Goal: Task Accomplishment & Management: Manage account settings

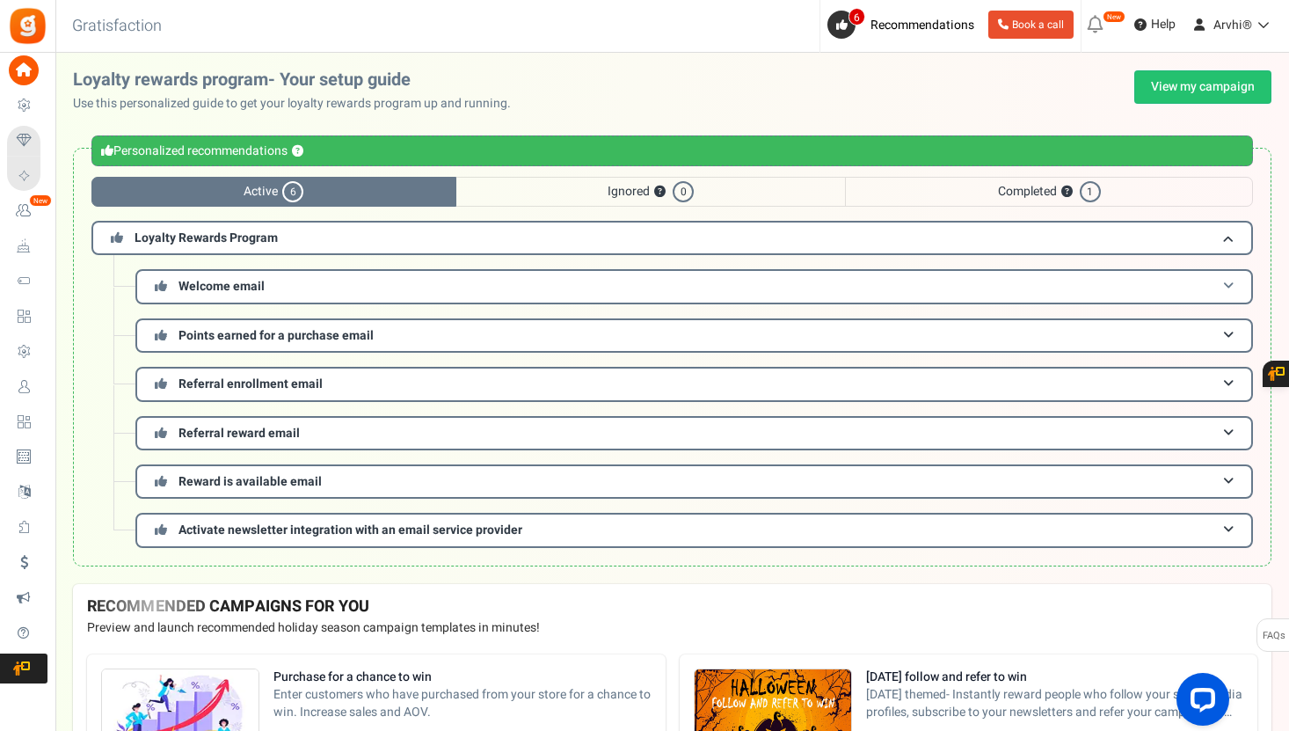
click at [237, 293] on span "Welcome email" at bounding box center [222, 286] width 86 height 18
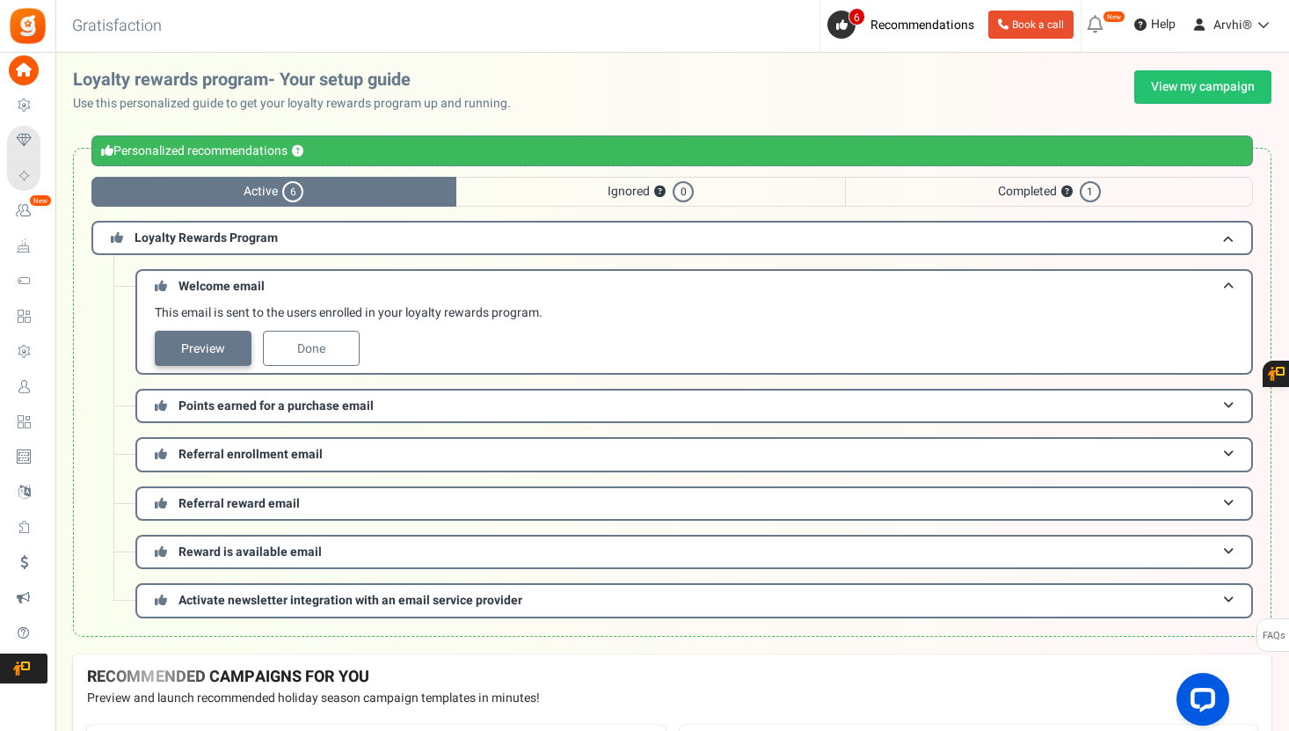
click at [217, 346] on link "Preview" at bounding box center [203, 348] width 97 height 35
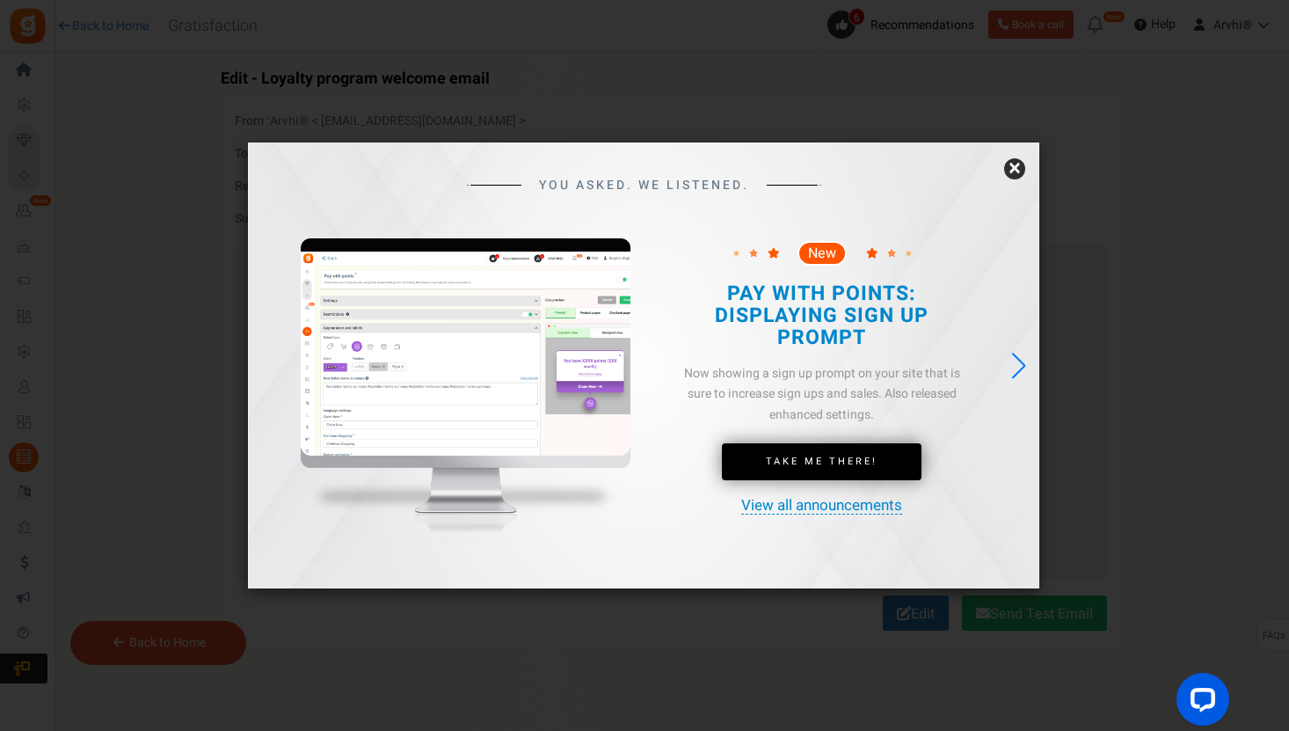
click at [1021, 366] on div "Next slide" at bounding box center [1019, 365] width 24 height 39
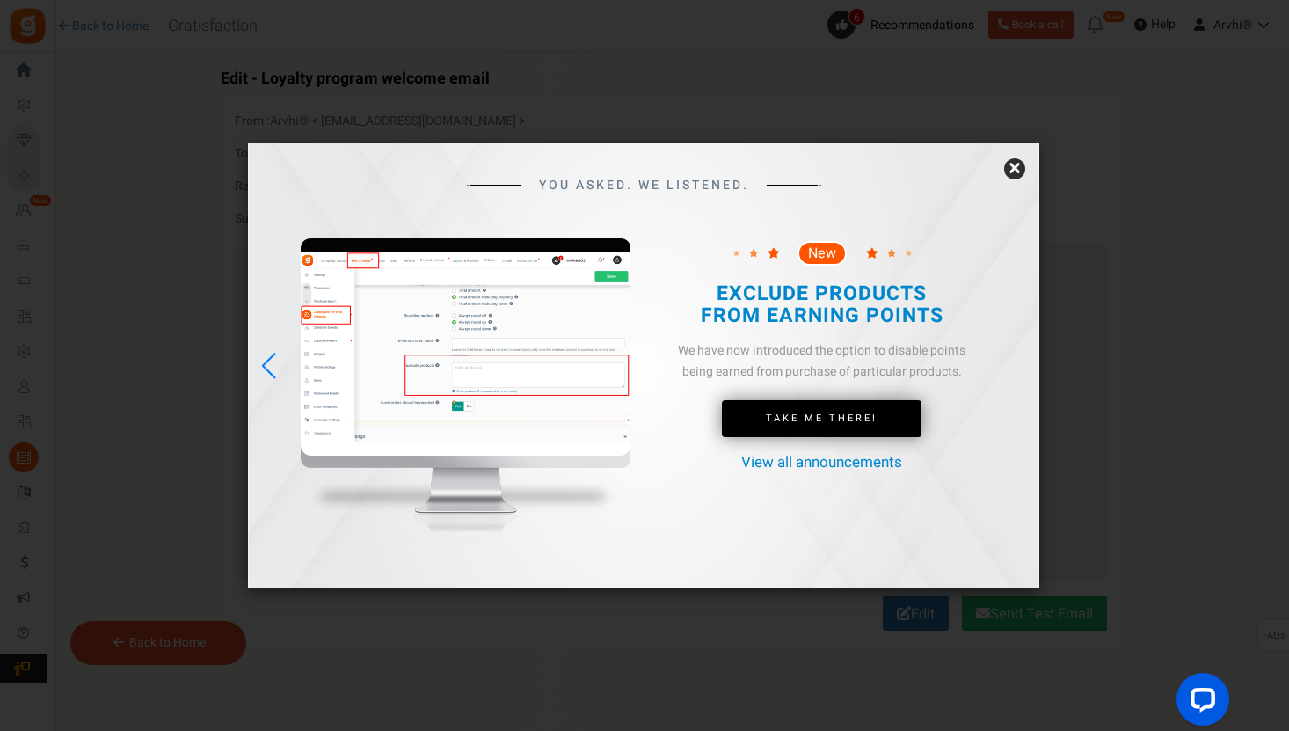
click at [1018, 171] on link "×" at bounding box center [1014, 168] width 21 height 21
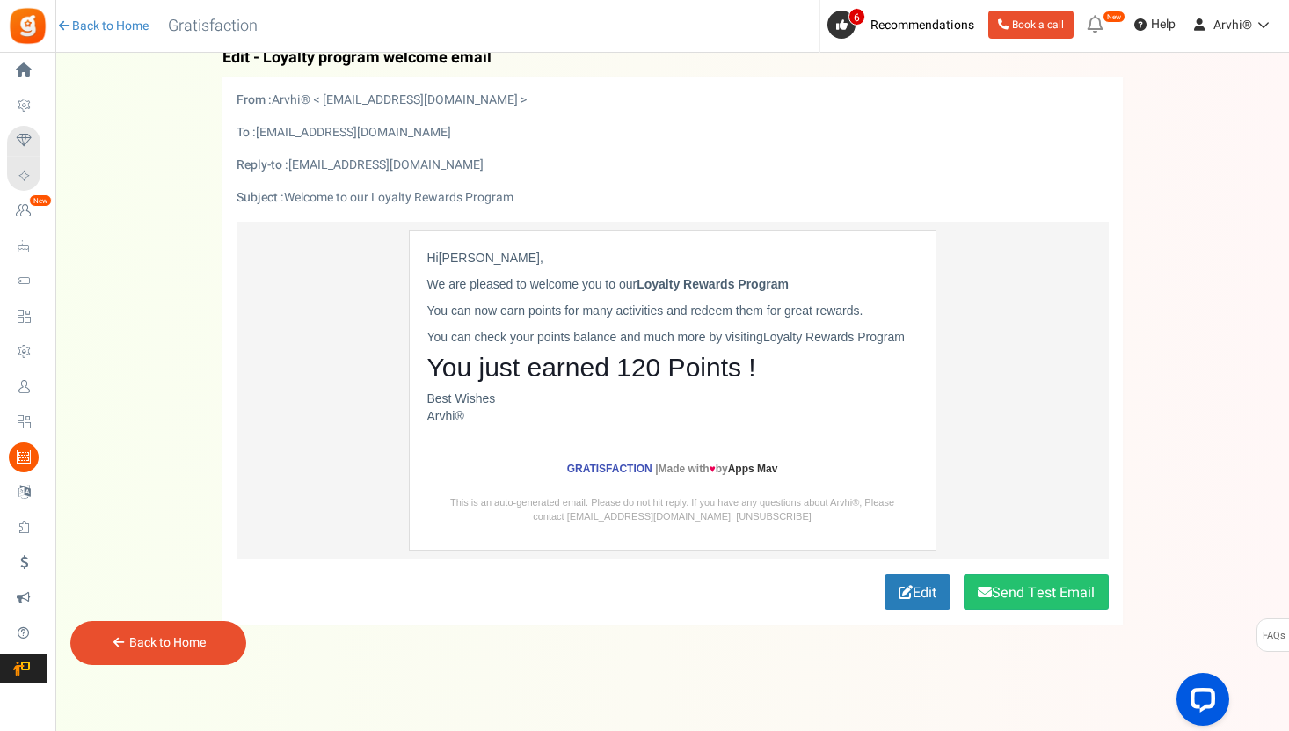
scroll to position [9, 0]
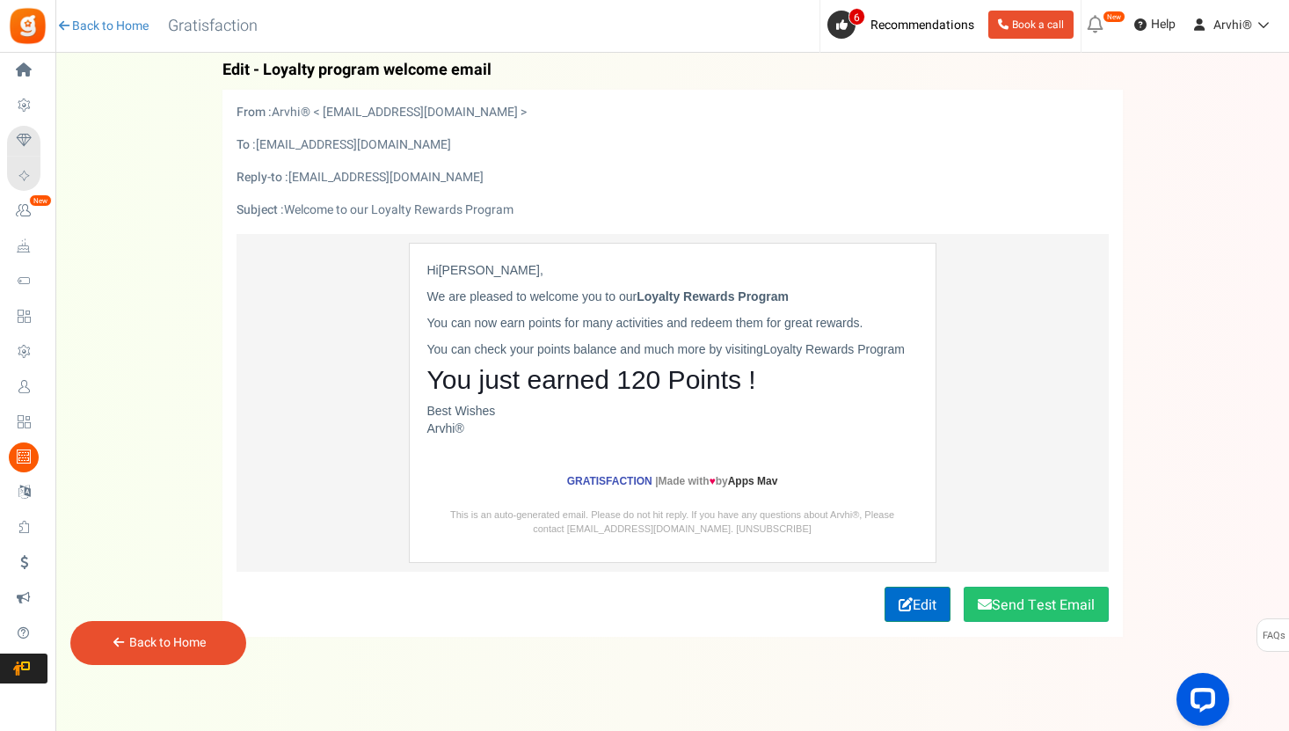
click at [909, 609] on link "Edit" at bounding box center [918, 604] width 66 height 35
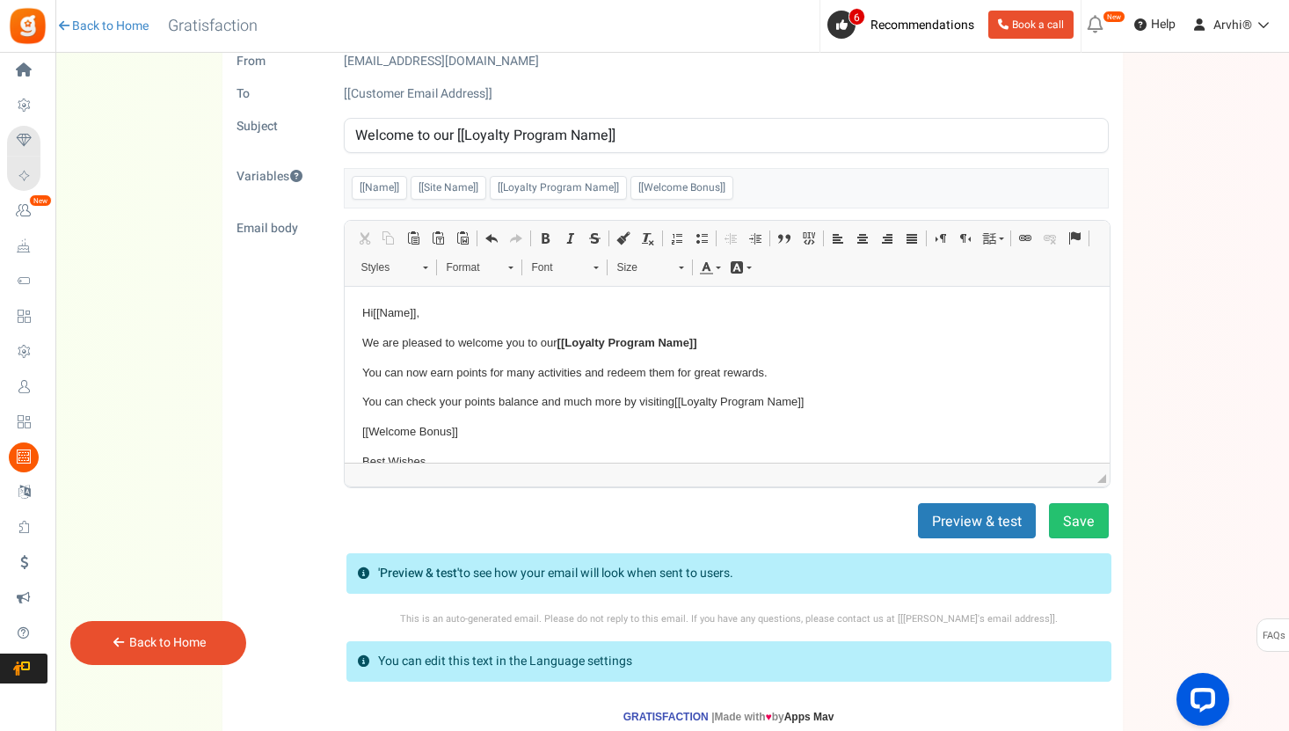
scroll to position [0, 0]
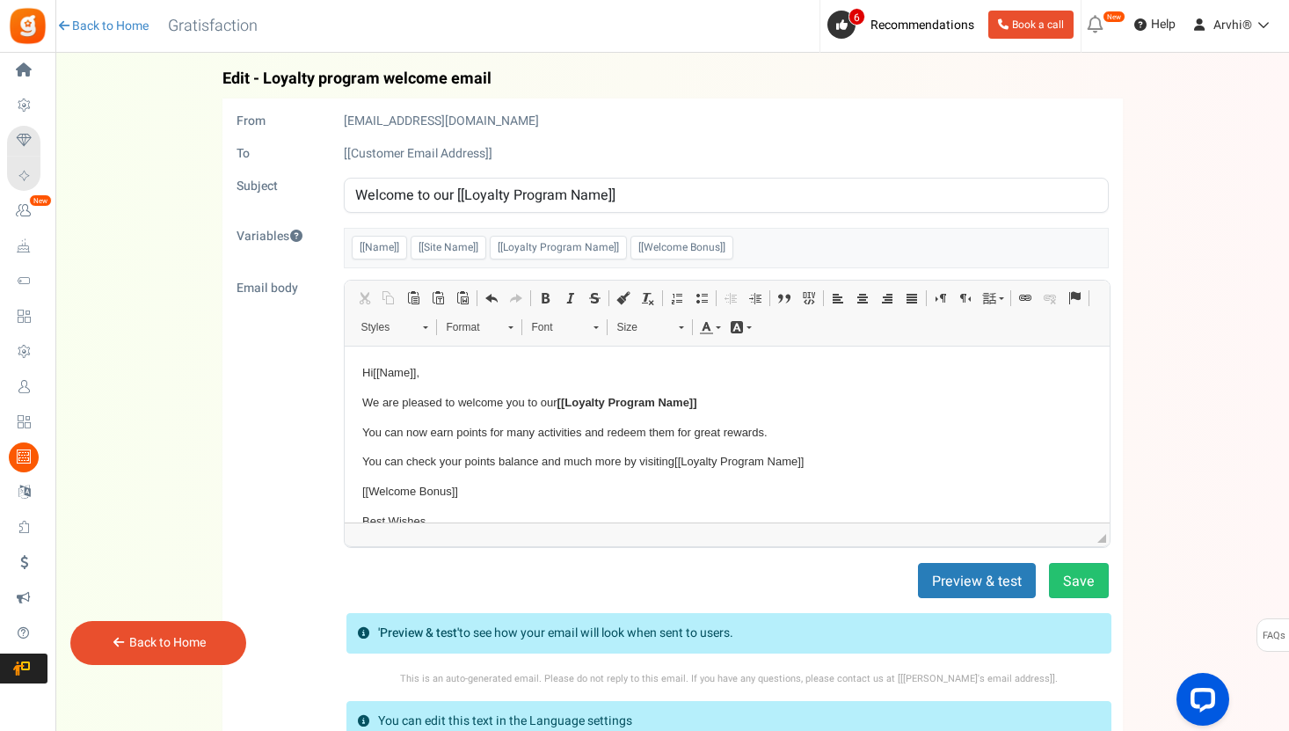
click at [455, 119] on div "[EMAIL_ADDRESS][DOMAIN_NAME]" at bounding box center [726, 122] width 791 height 18
click at [386, 319] on span "Styles" at bounding box center [384, 327] width 62 height 23
click at [578, 364] on p "Hi [[Name]] ," at bounding box center [726, 372] width 730 height 18
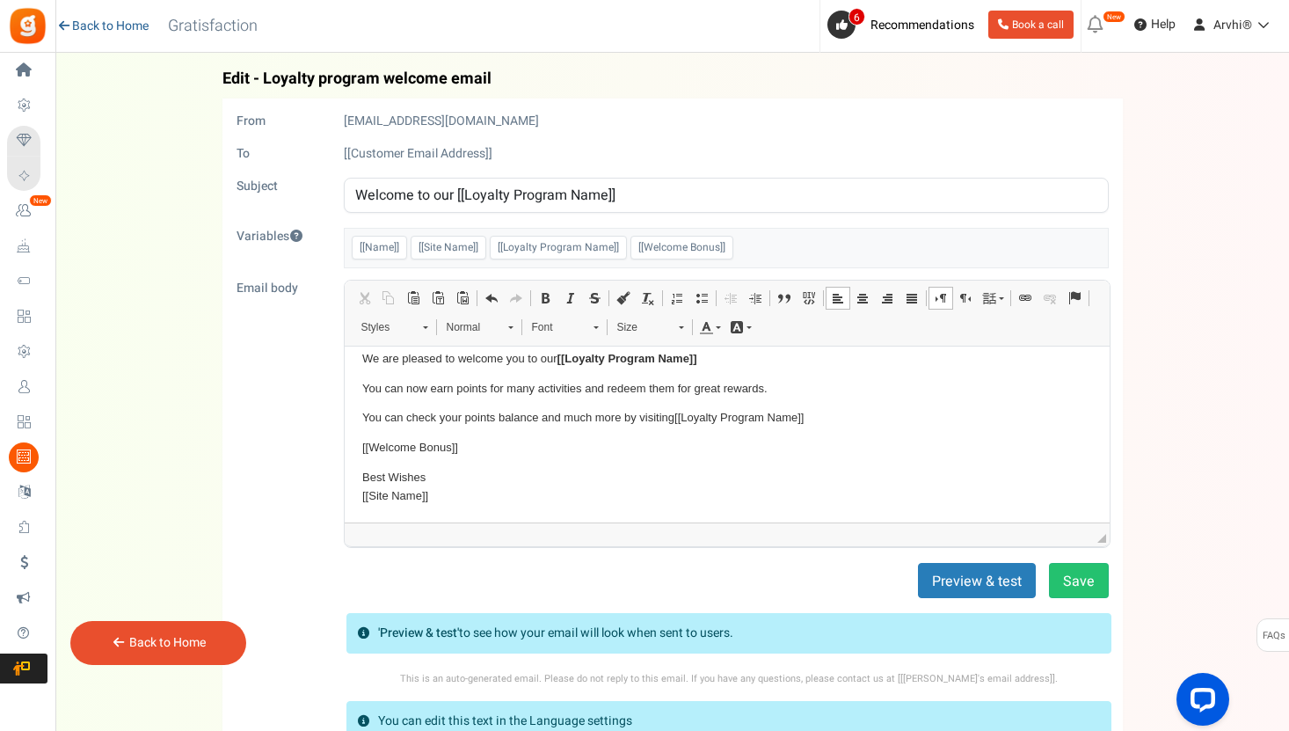
click at [117, 20] on link "Back to Home" at bounding box center [102, 27] width 92 height 18
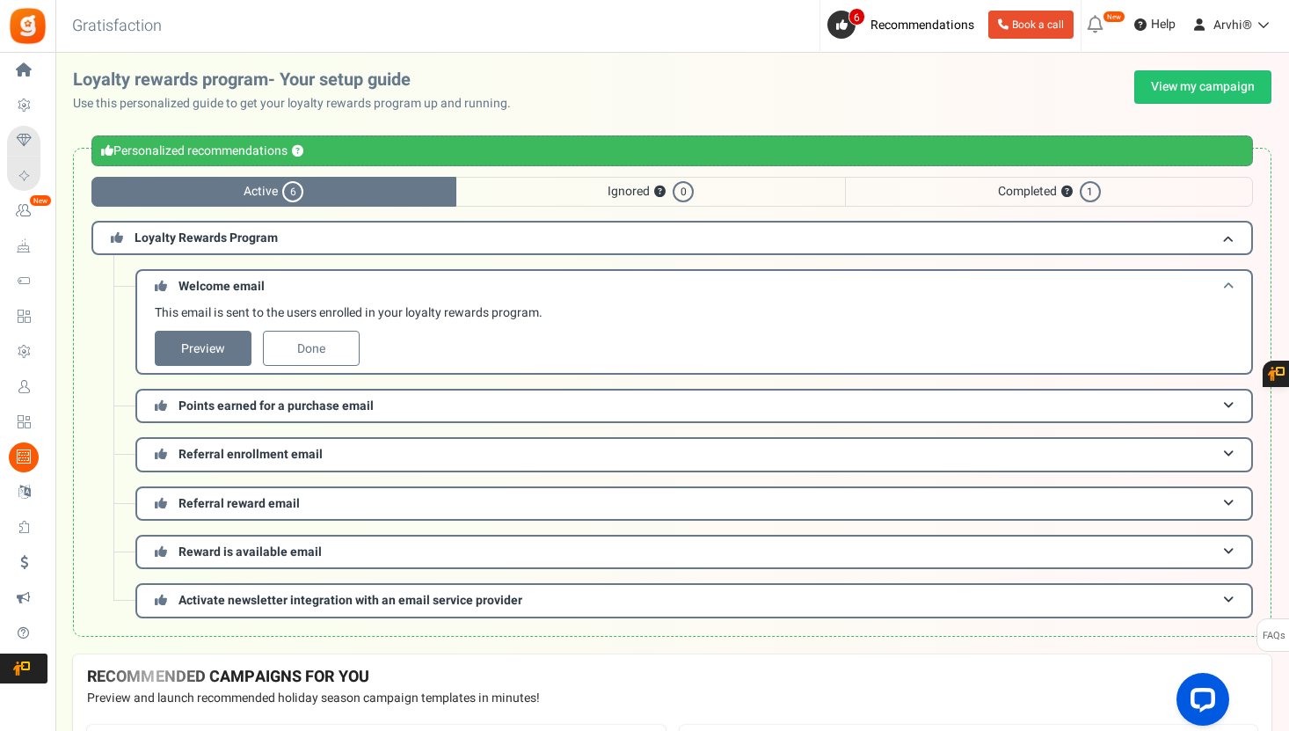
click at [975, 287] on h3 "Welcome email" at bounding box center [694, 285] width 1118 height 33
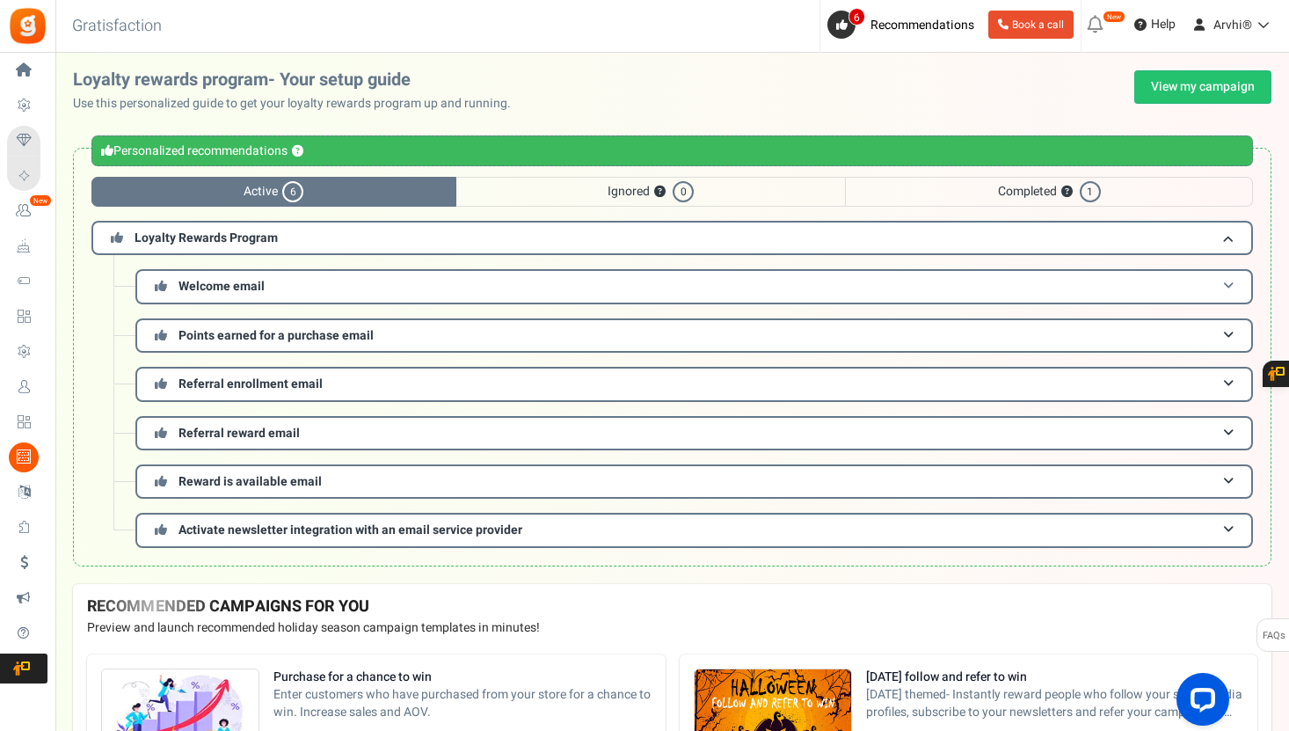
click at [152, 289] on h3 "Welcome email" at bounding box center [694, 286] width 1118 height 34
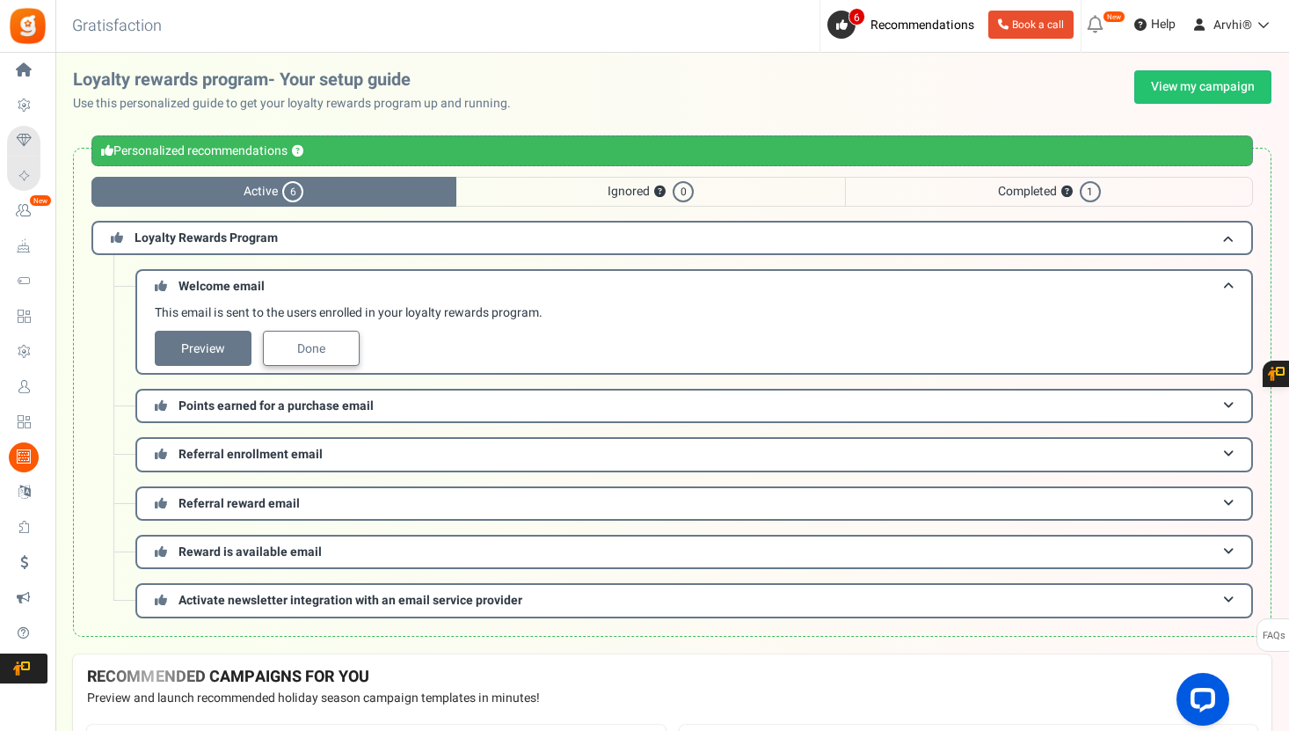
click at [302, 344] on link "Done" at bounding box center [311, 348] width 97 height 35
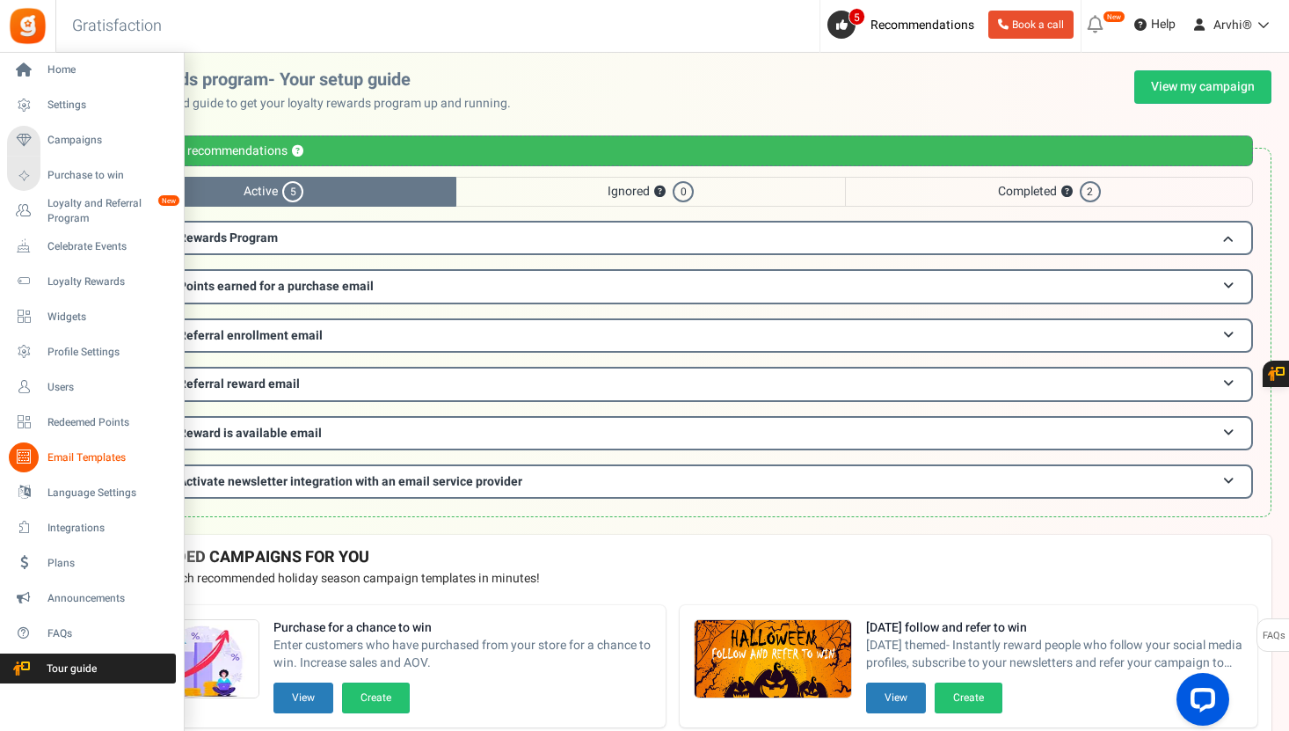
click at [77, 458] on span "Email Templates" at bounding box center [108, 457] width 123 height 15
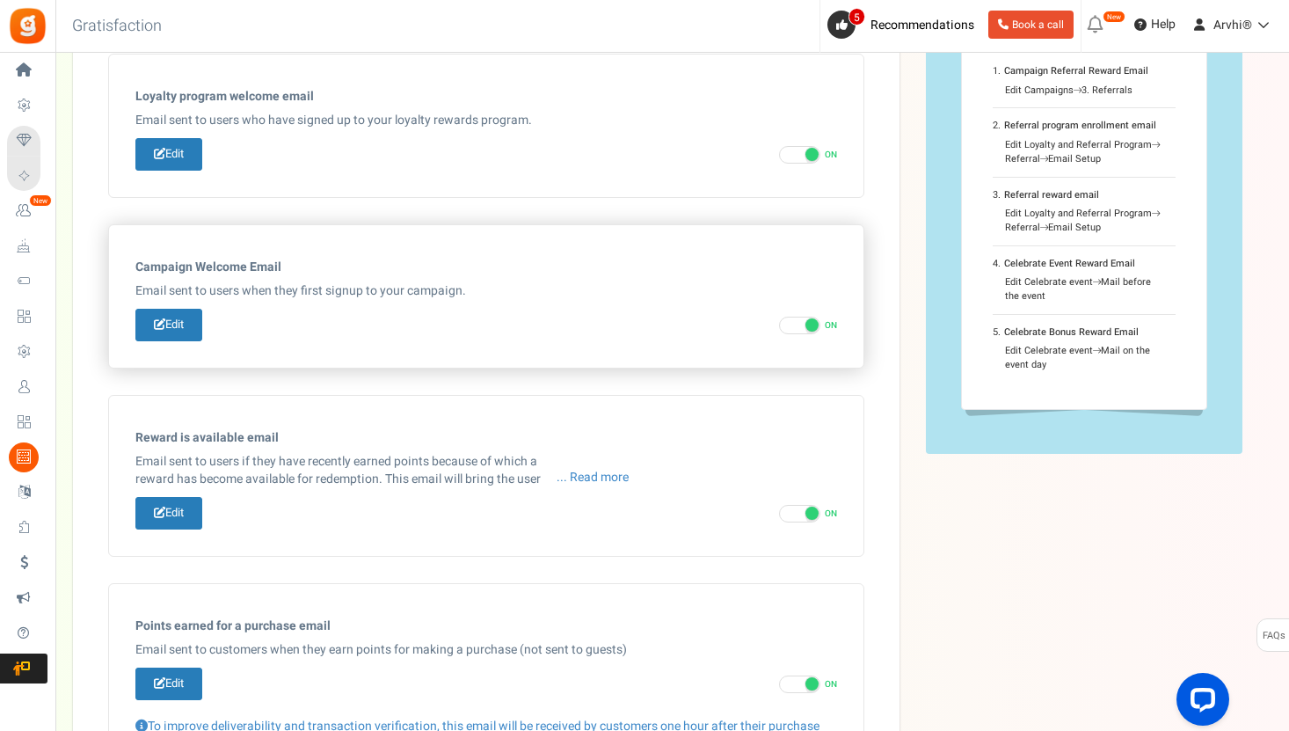
scroll to position [162, 0]
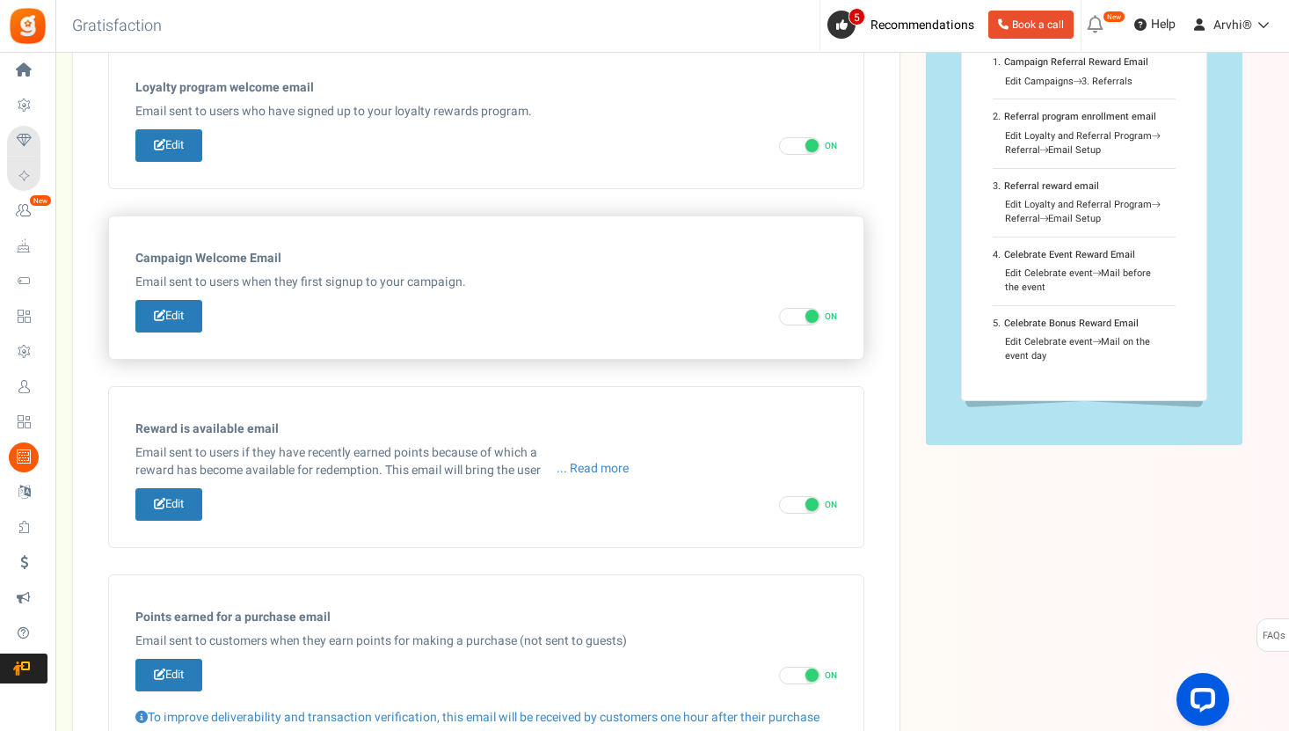
click at [803, 315] on span at bounding box center [799, 317] width 41 height 18
click at [791, 315] on input "ON OFF" at bounding box center [784, 316] width 11 height 11
checkbox input "false"
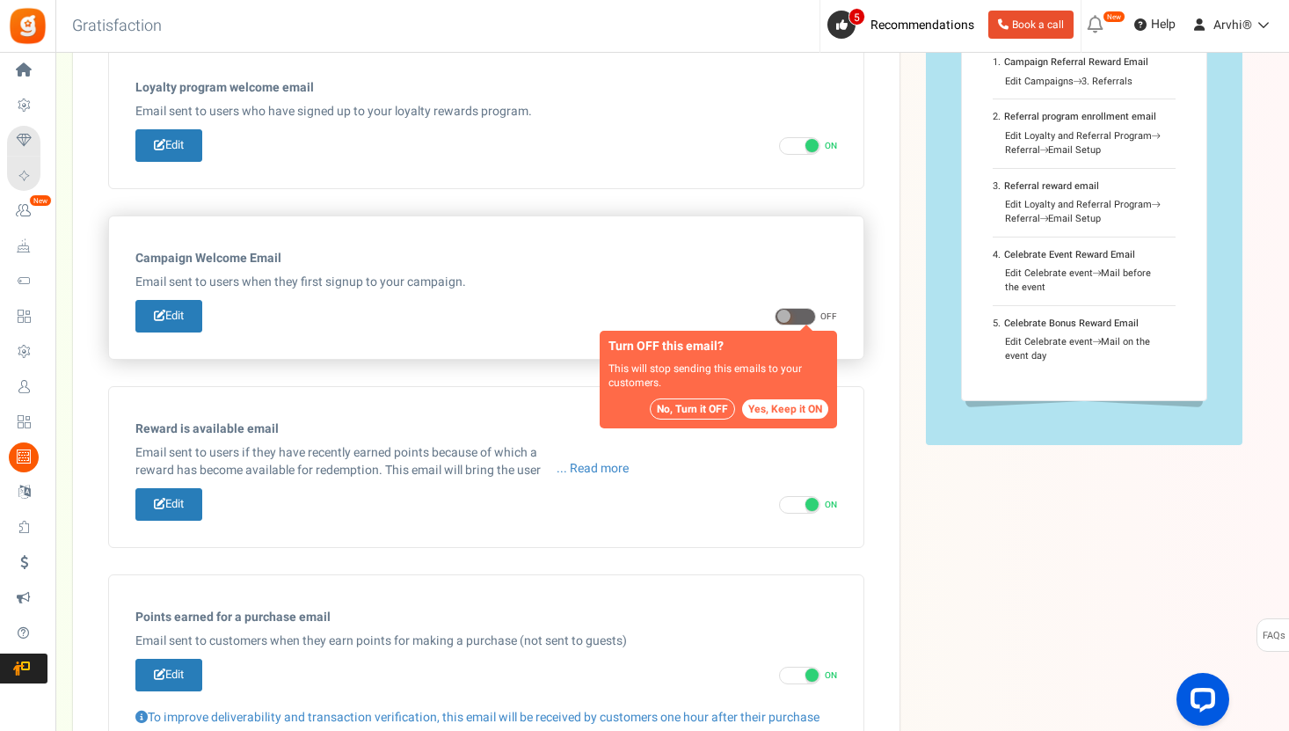
click at [711, 411] on button "No, Turn it OFF" at bounding box center [692, 408] width 85 height 21
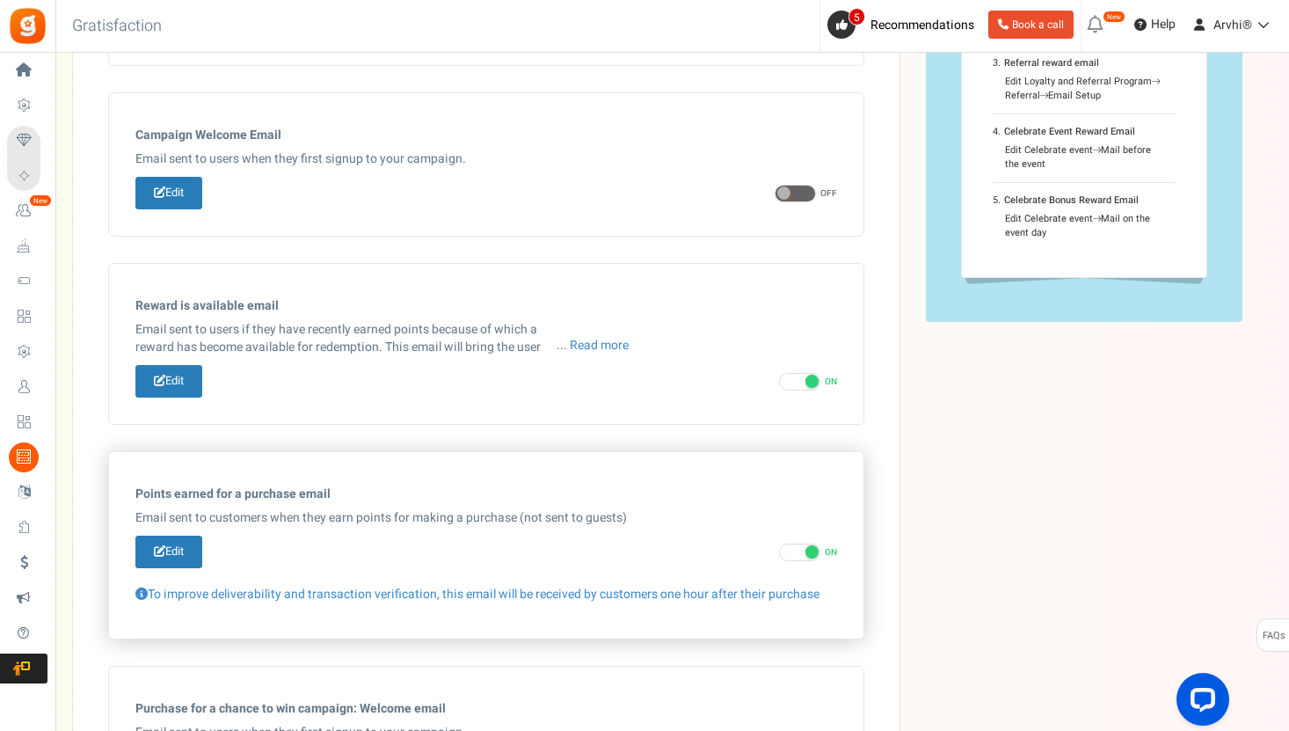
scroll to position [419, 0]
